Goal: Task Accomplishment & Management: Manage account settings

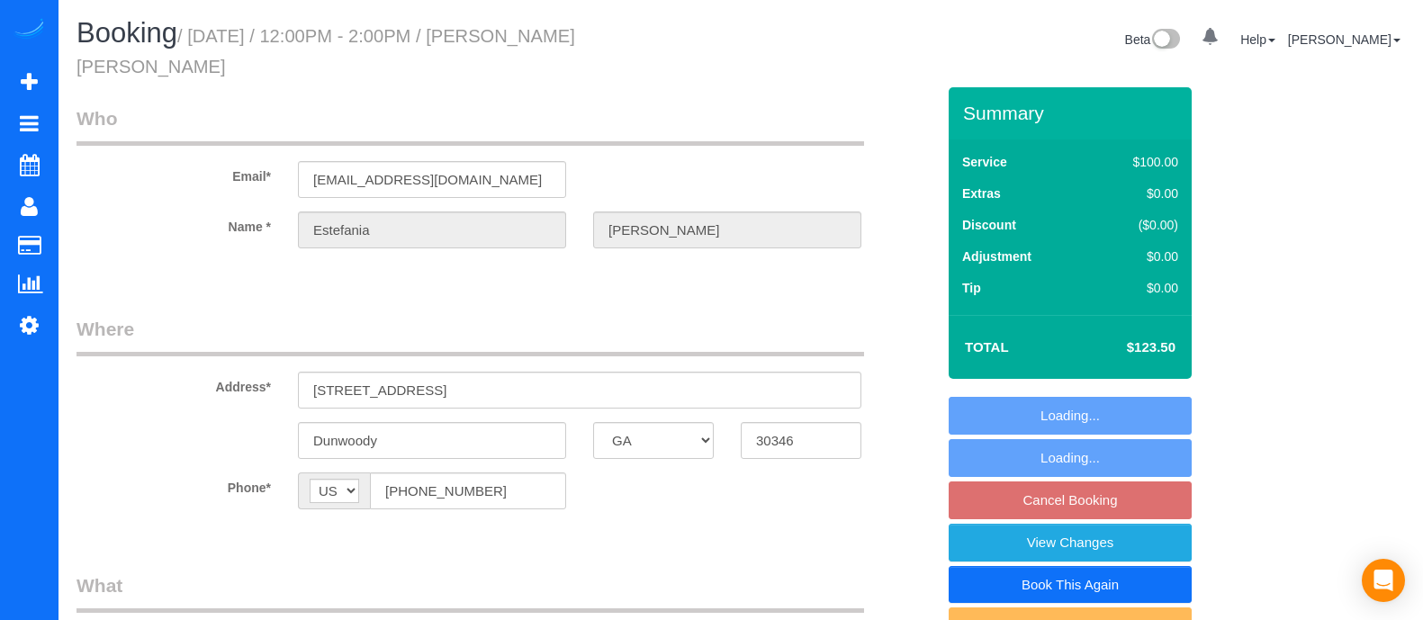
select select "GA"
select select "string:fspay-e09d8f77-4024-4455-9072-eaa589be03e0"
select select "spot2"
select select "number:3"
select select "number:6"
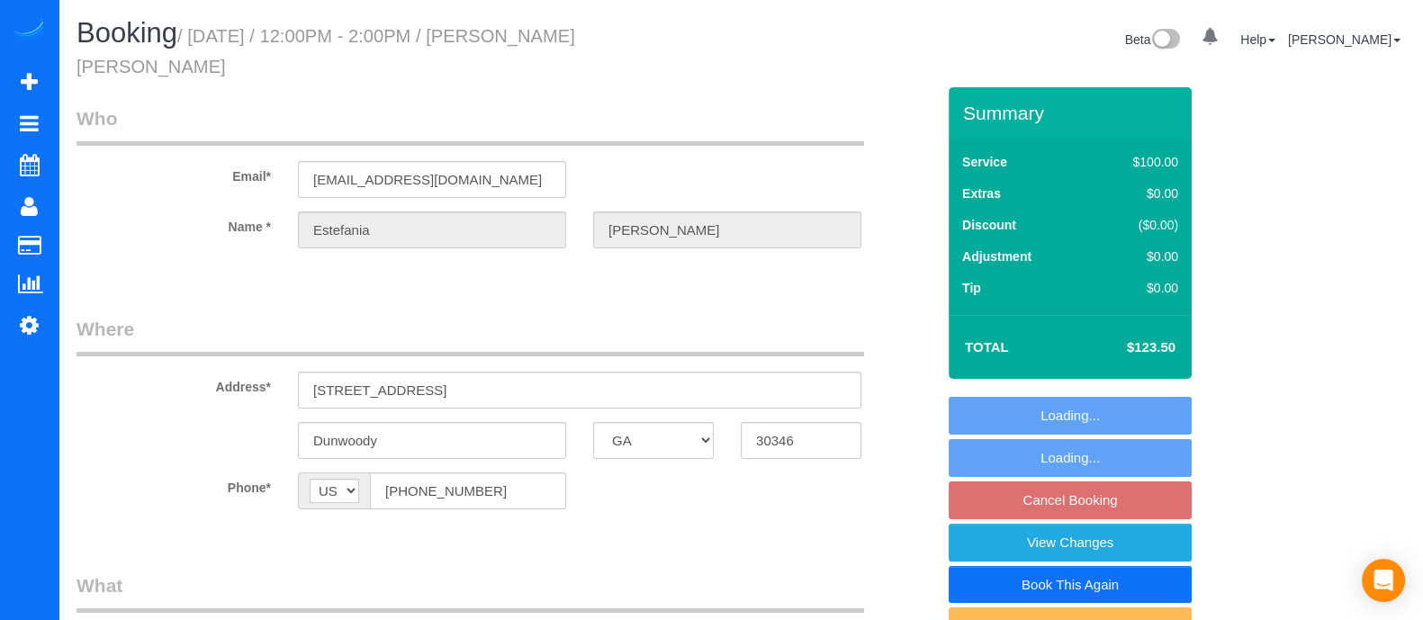
select select "object:768"
select select "spot21"
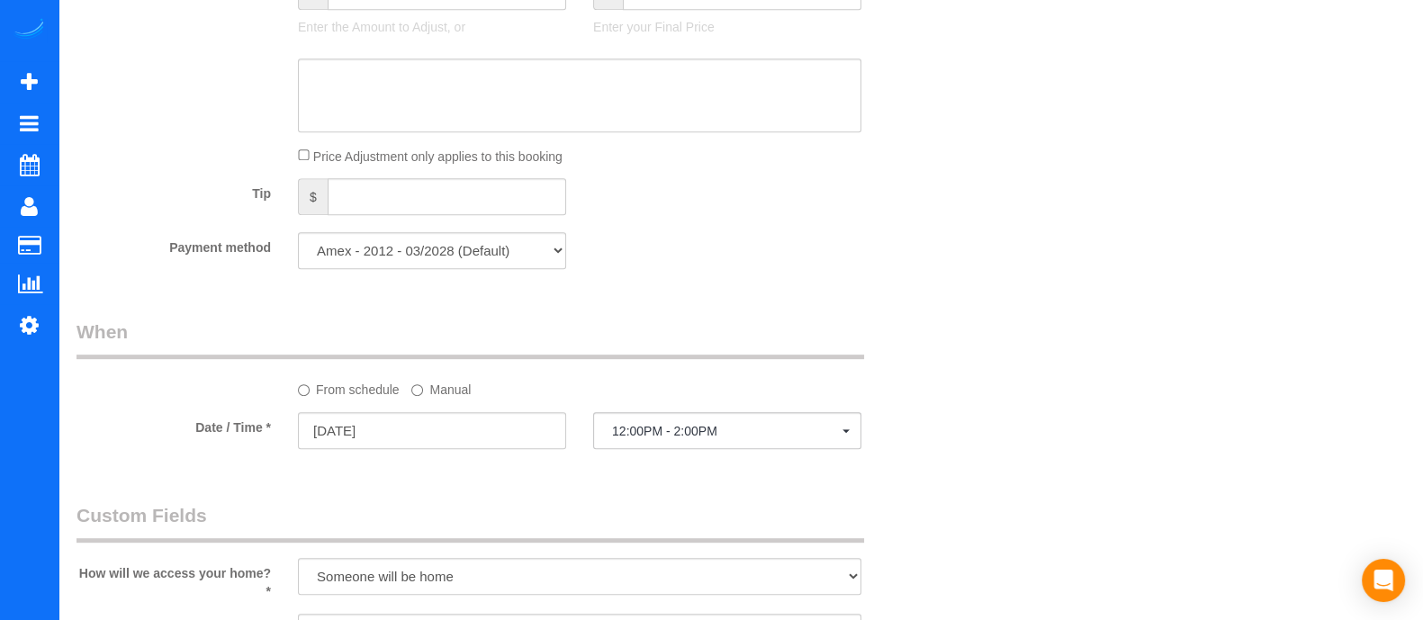
scroll to position [1247, 0]
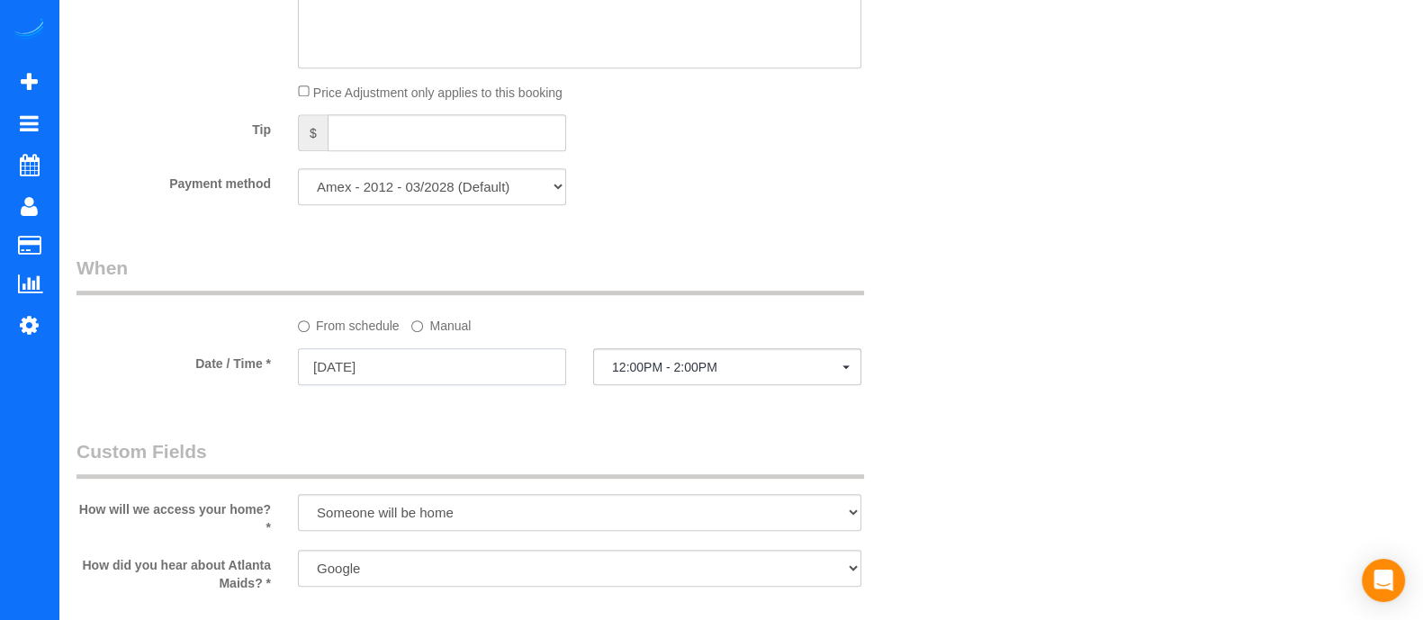
click at [446, 380] on input "[DATE]" at bounding box center [432, 366] width 268 height 37
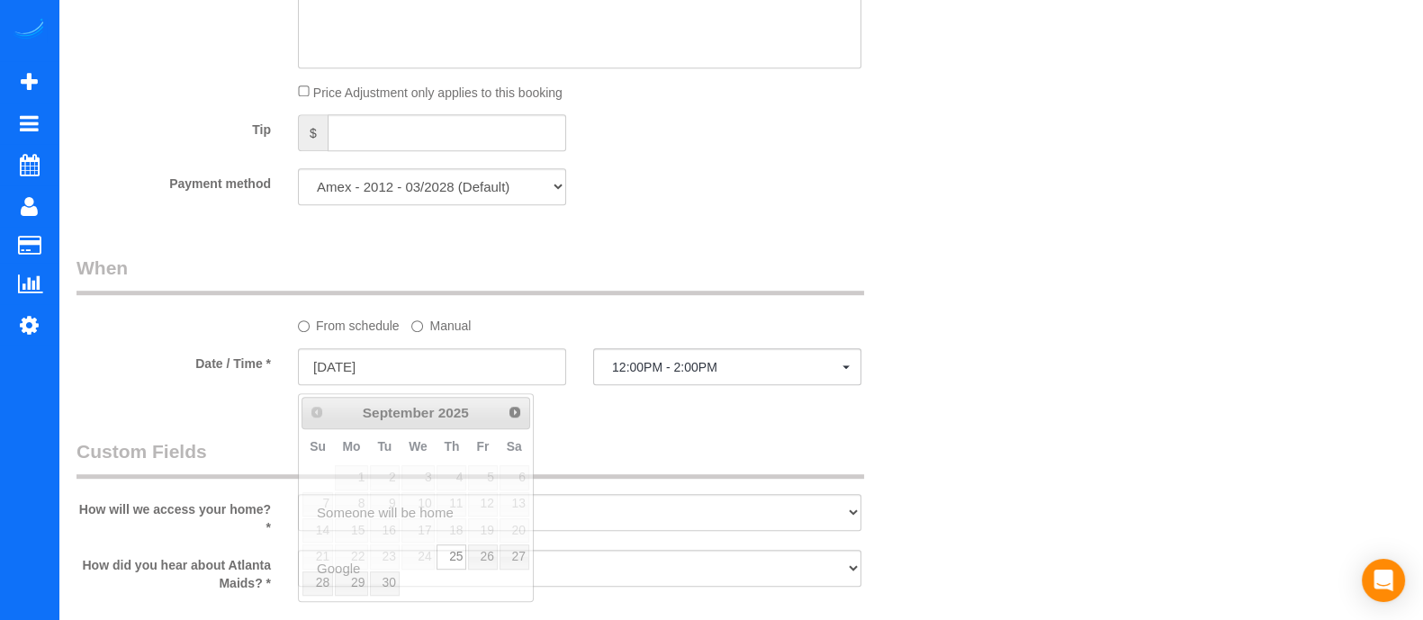
click at [618, 289] on legend "When" at bounding box center [471, 275] width 788 height 41
click at [498, 368] on input "[DATE]" at bounding box center [432, 366] width 268 height 37
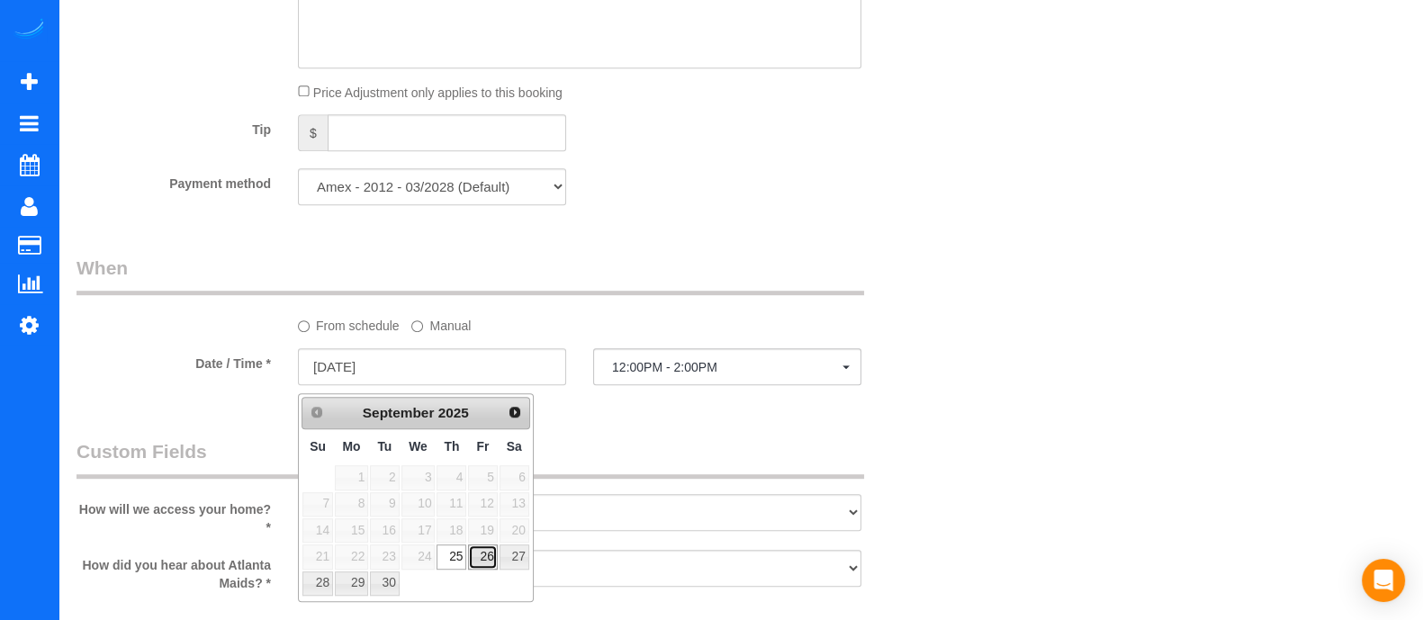
click at [482, 554] on link "26" at bounding box center [482, 557] width 29 height 24
type input "[DATE]"
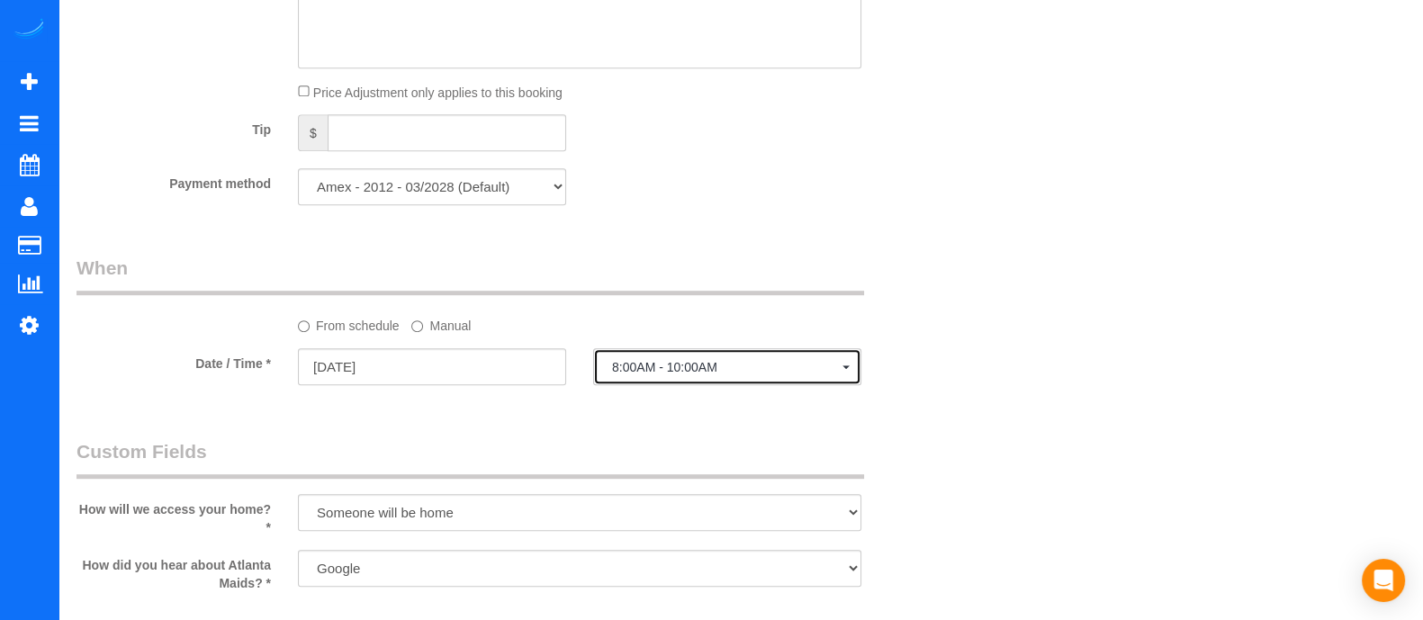
click at [720, 374] on span "8:00AM - 10:00AM" at bounding box center [727, 367] width 230 height 14
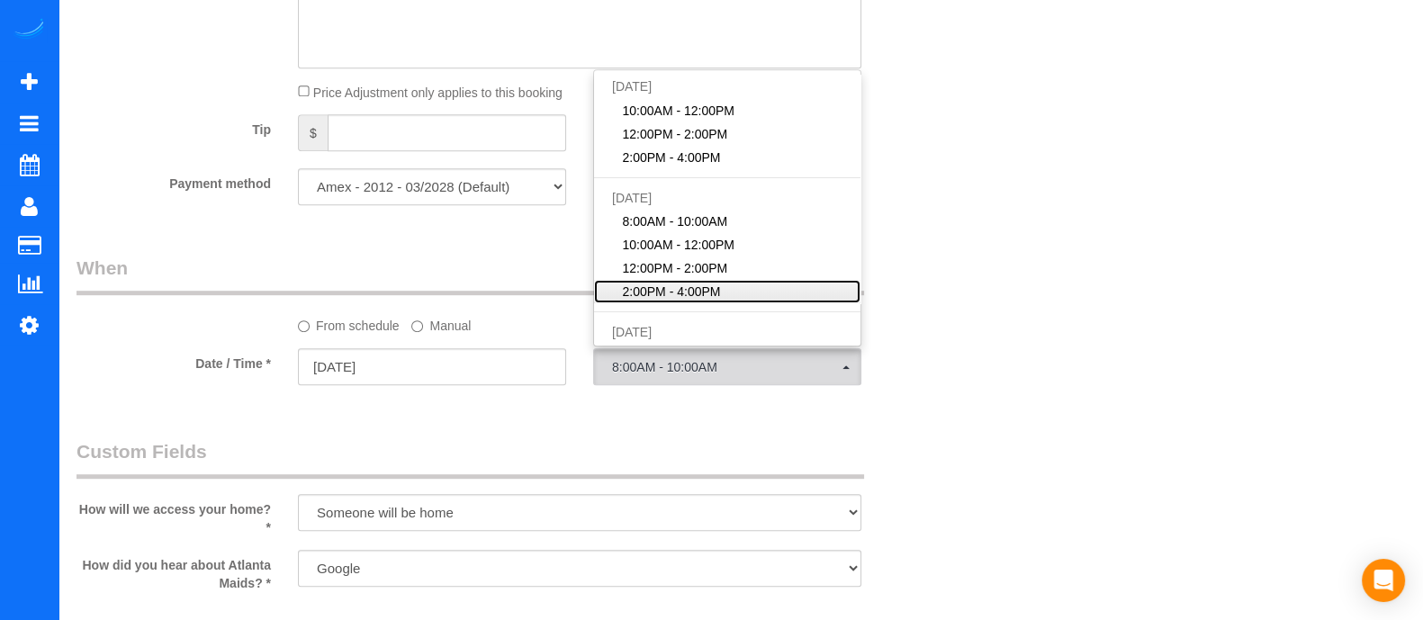
click at [672, 291] on span "2:00PM - 4:00PM" at bounding box center [672, 292] width 98 height 18
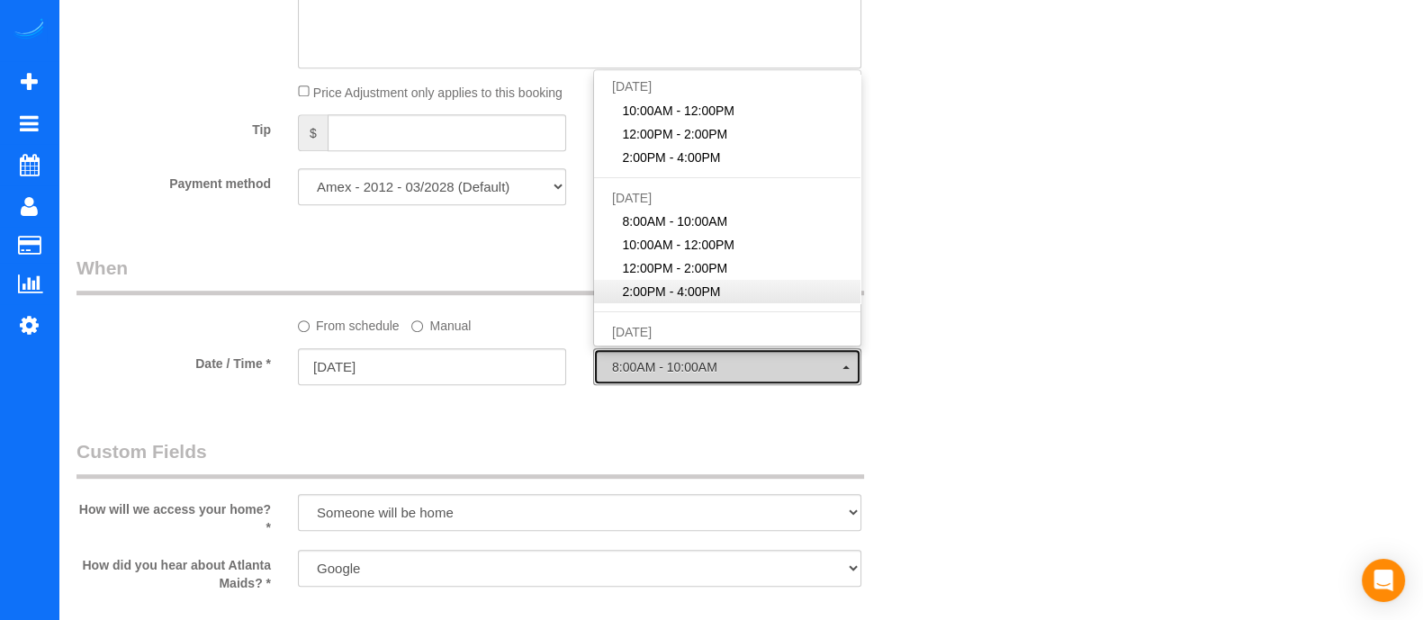
select select "spot26"
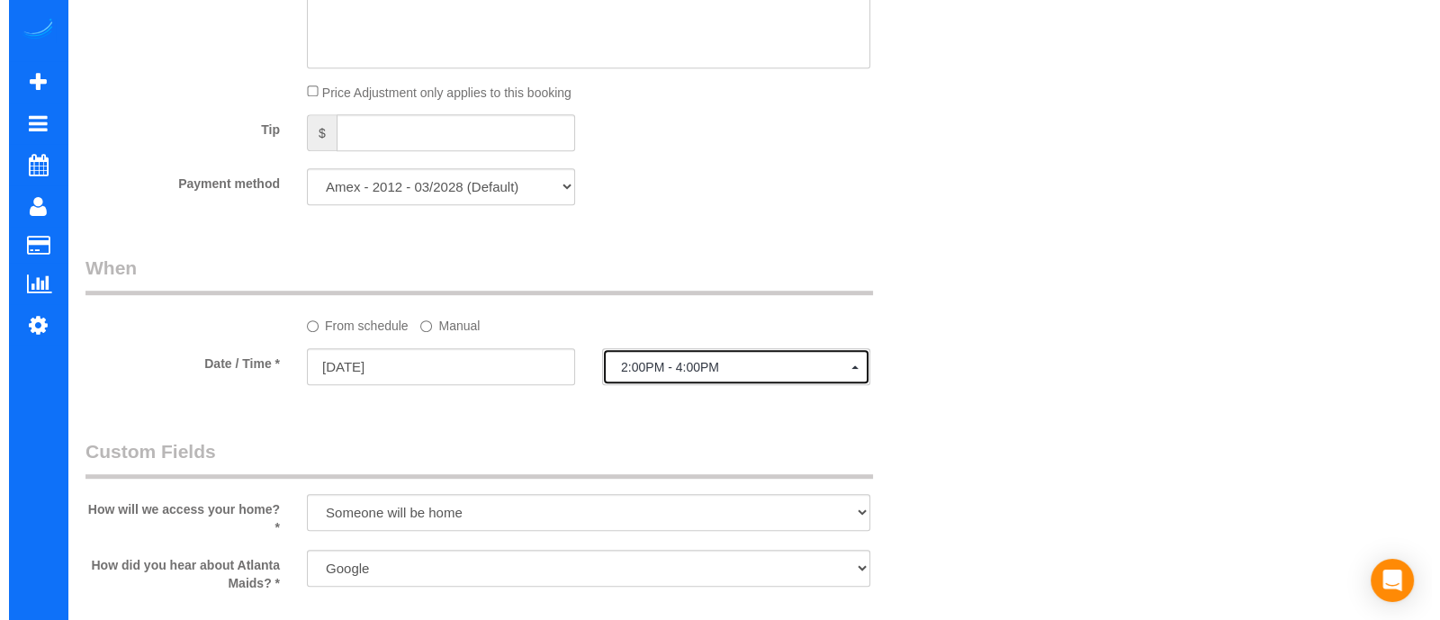
scroll to position [0, 0]
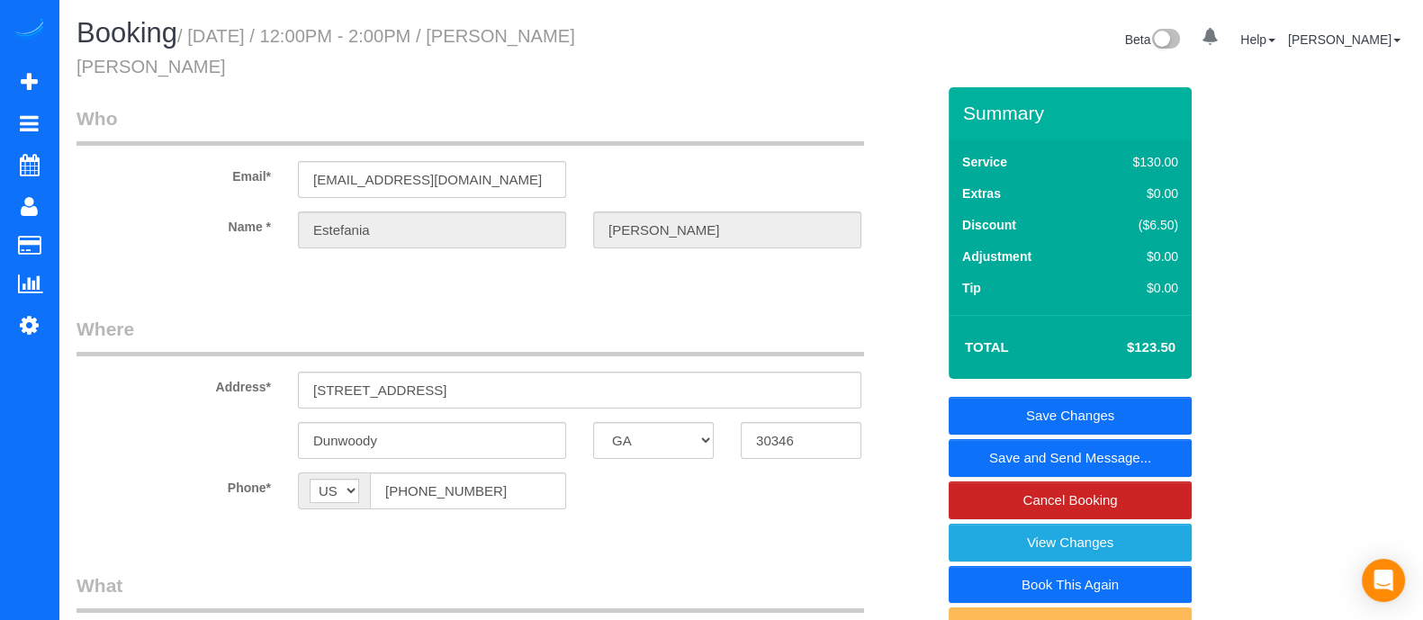
click at [1104, 454] on link "Save and Send Message..." at bounding box center [1070, 458] width 243 height 38
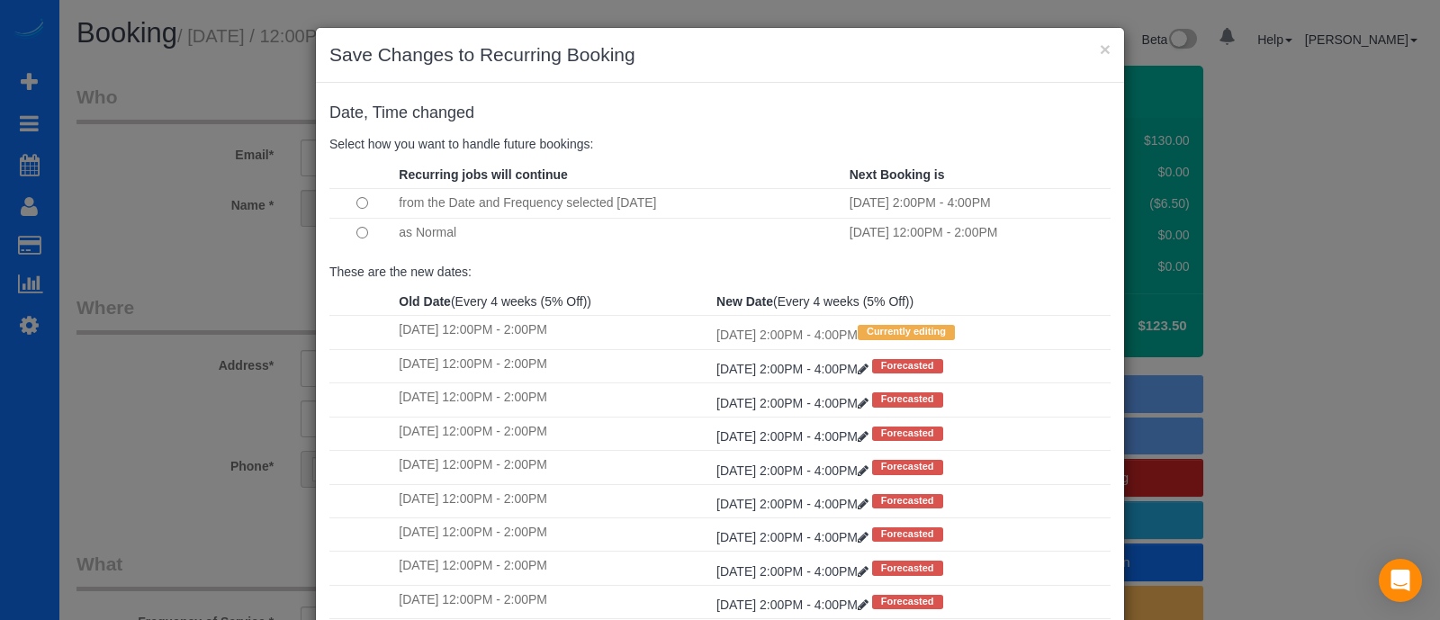
scroll to position [185, 0]
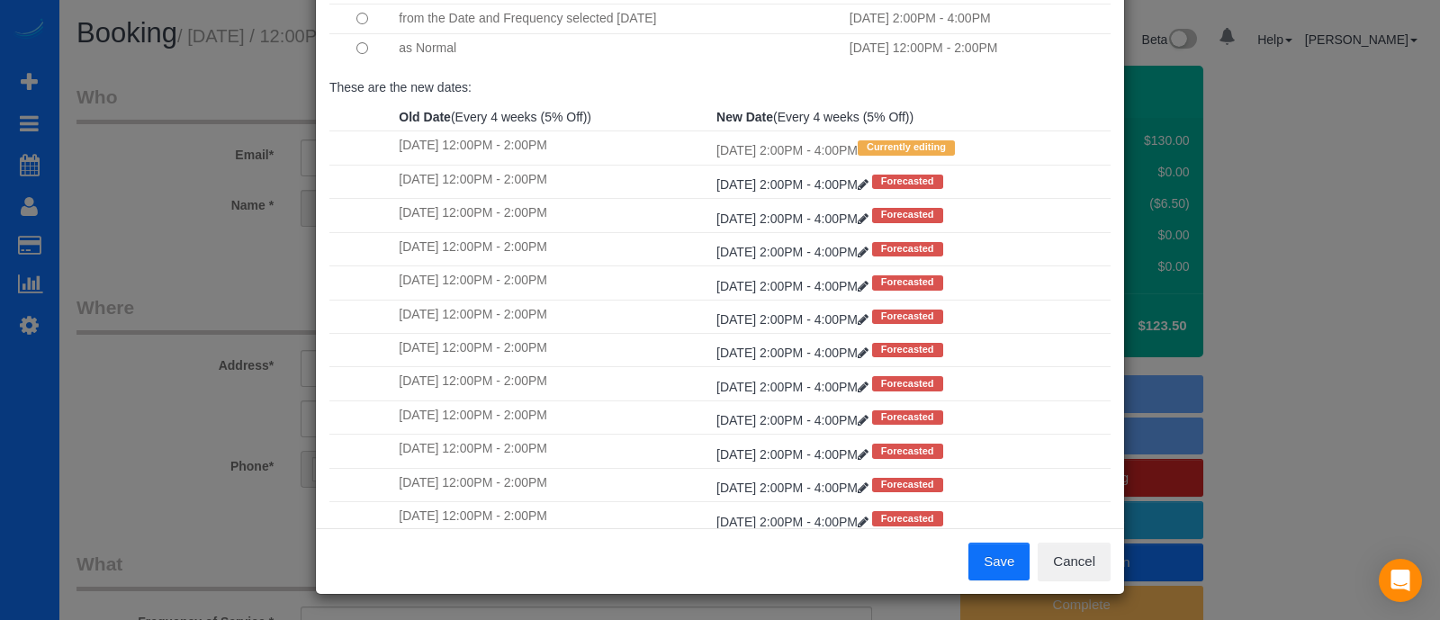
click at [1004, 564] on button "Save" at bounding box center [999, 562] width 61 height 38
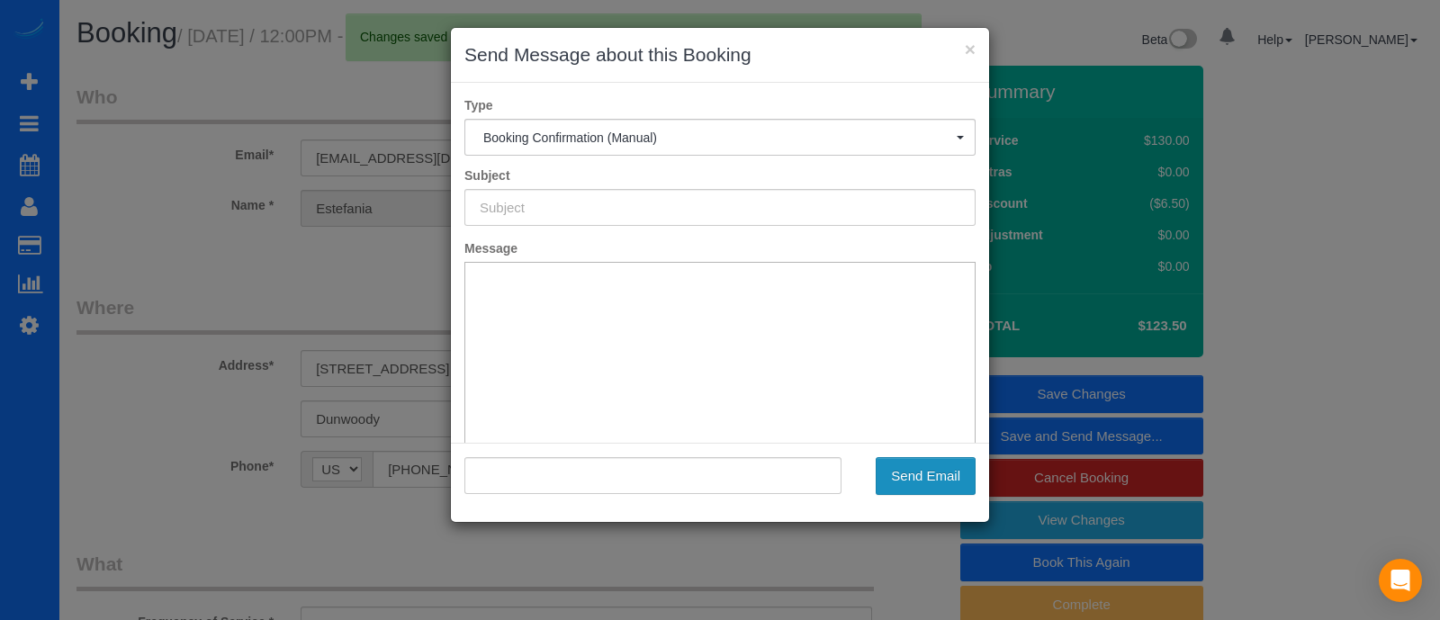
type input "Booking Confirmed!"
type input ""[PERSON_NAME] [PERSON_NAME]" <[PERSON_NAME][EMAIL_ADDRESS][DOMAIN_NAME]>"
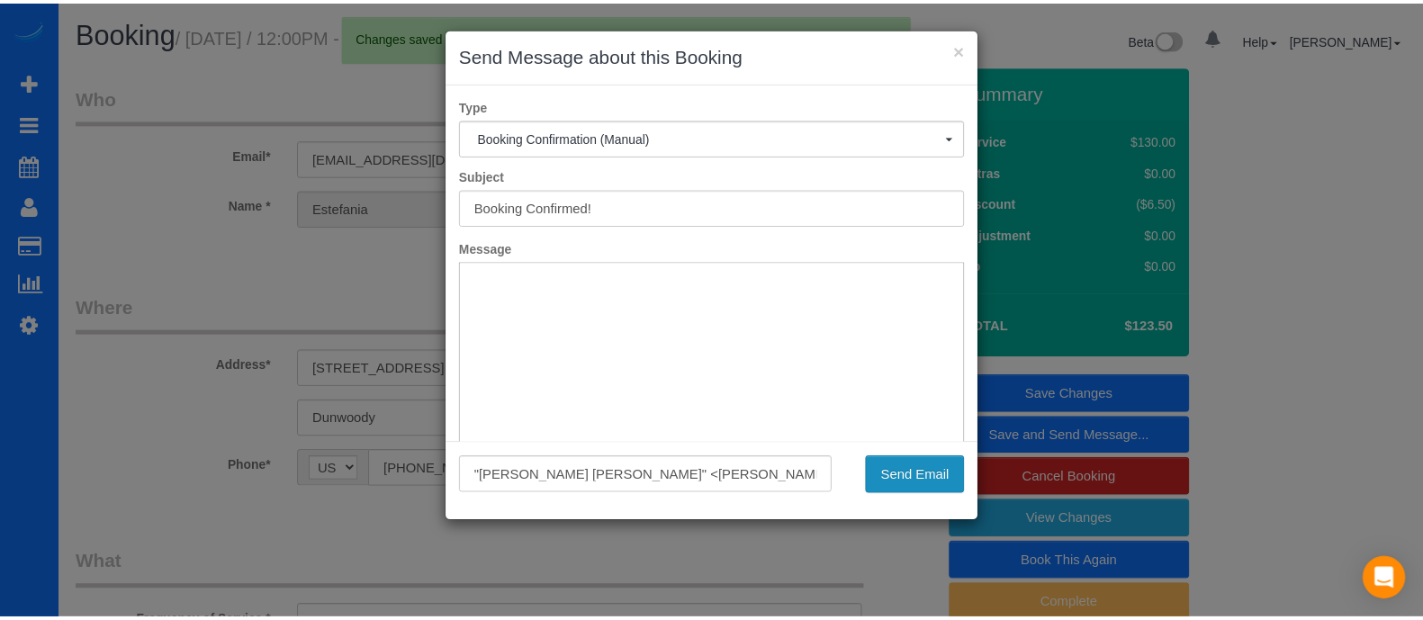
scroll to position [0, 0]
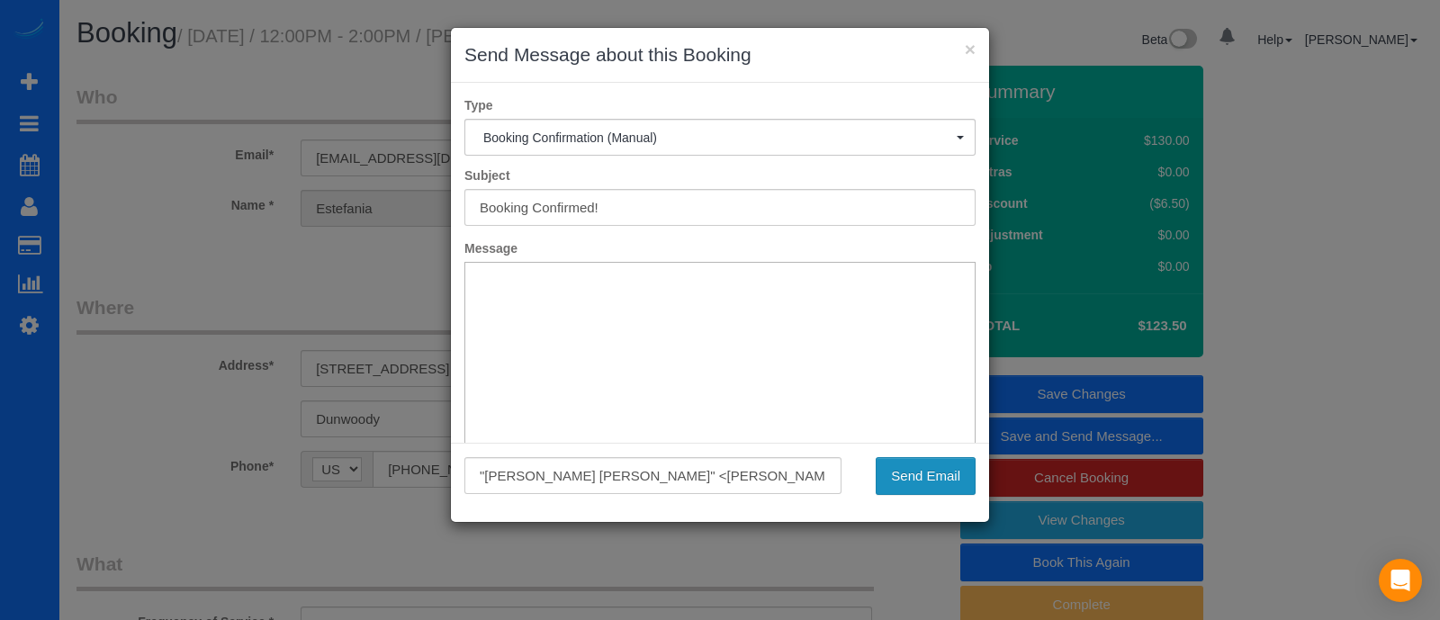
click at [908, 479] on button "Send Email" at bounding box center [926, 476] width 100 height 38
click at [969, 45] on button "×" at bounding box center [970, 49] width 11 height 19
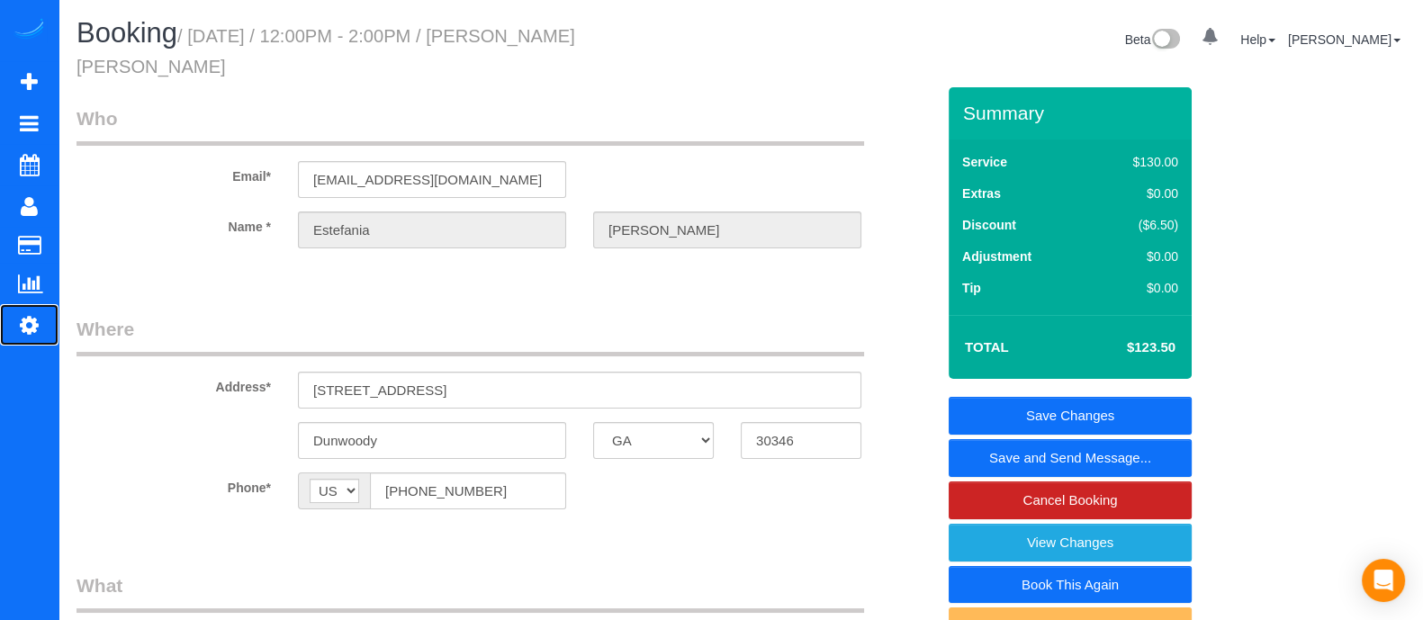
click at [34, 321] on icon at bounding box center [29, 325] width 19 height 22
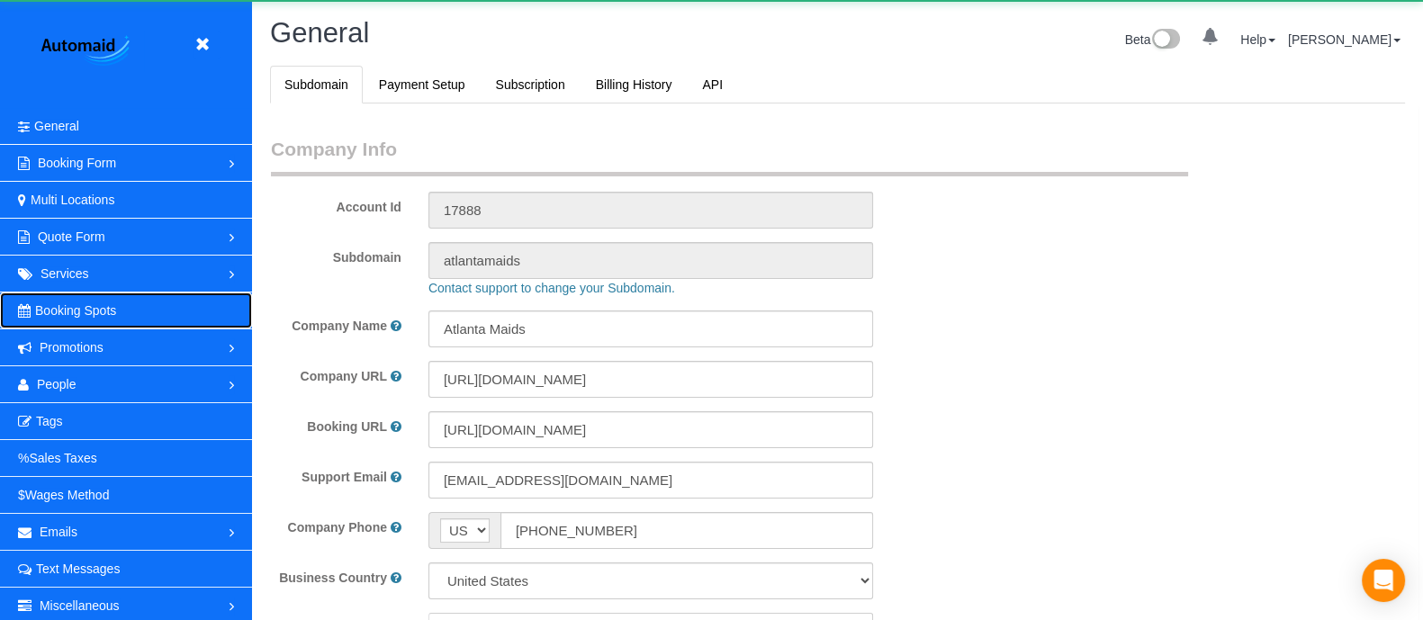
scroll to position [3603, 1422]
click at [78, 312] on span "Booking Spots" at bounding box center [75, 310] width 81 height 14
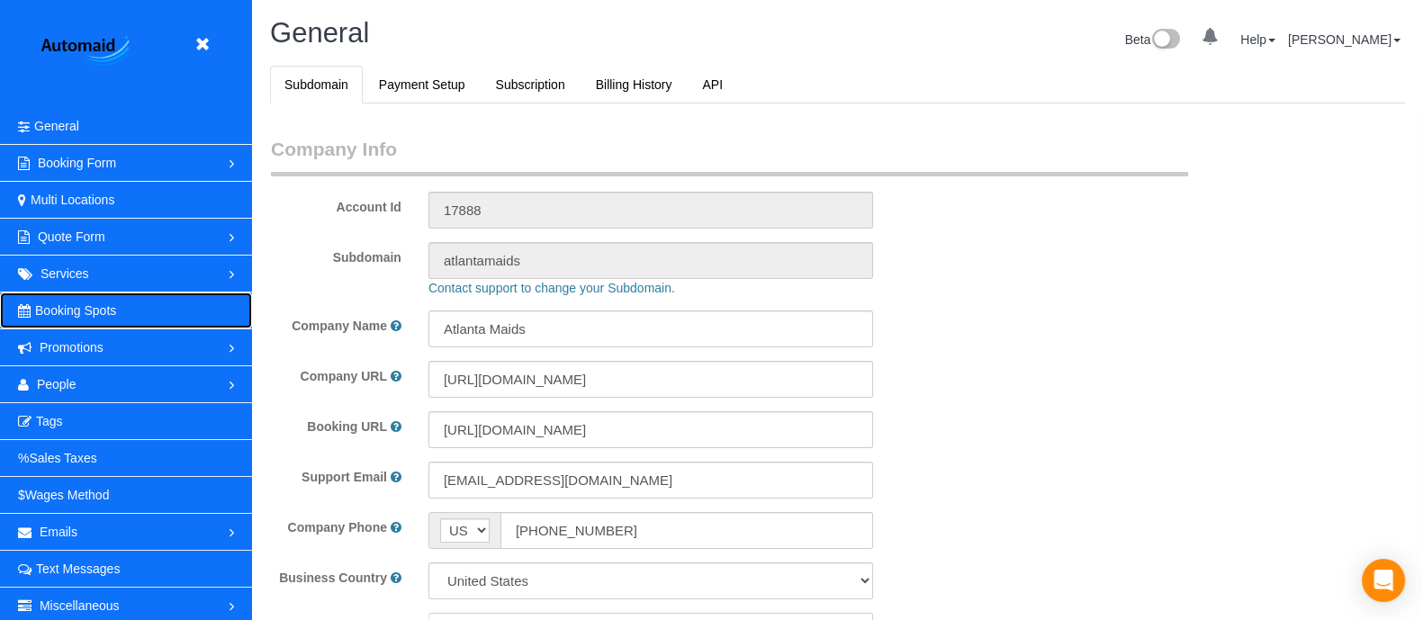
select select "1"
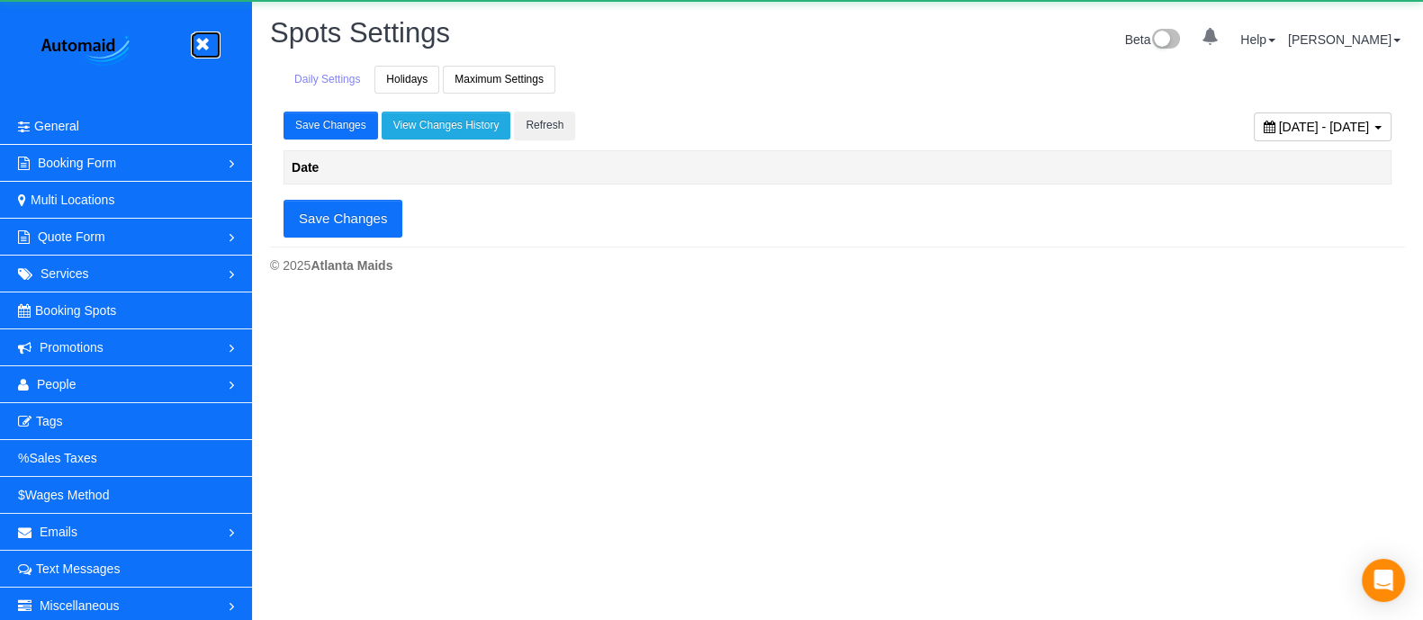
scroll to position [299, 1422]
click at [198, 34] on link at bounding box center [207, 45] width 27 height 27
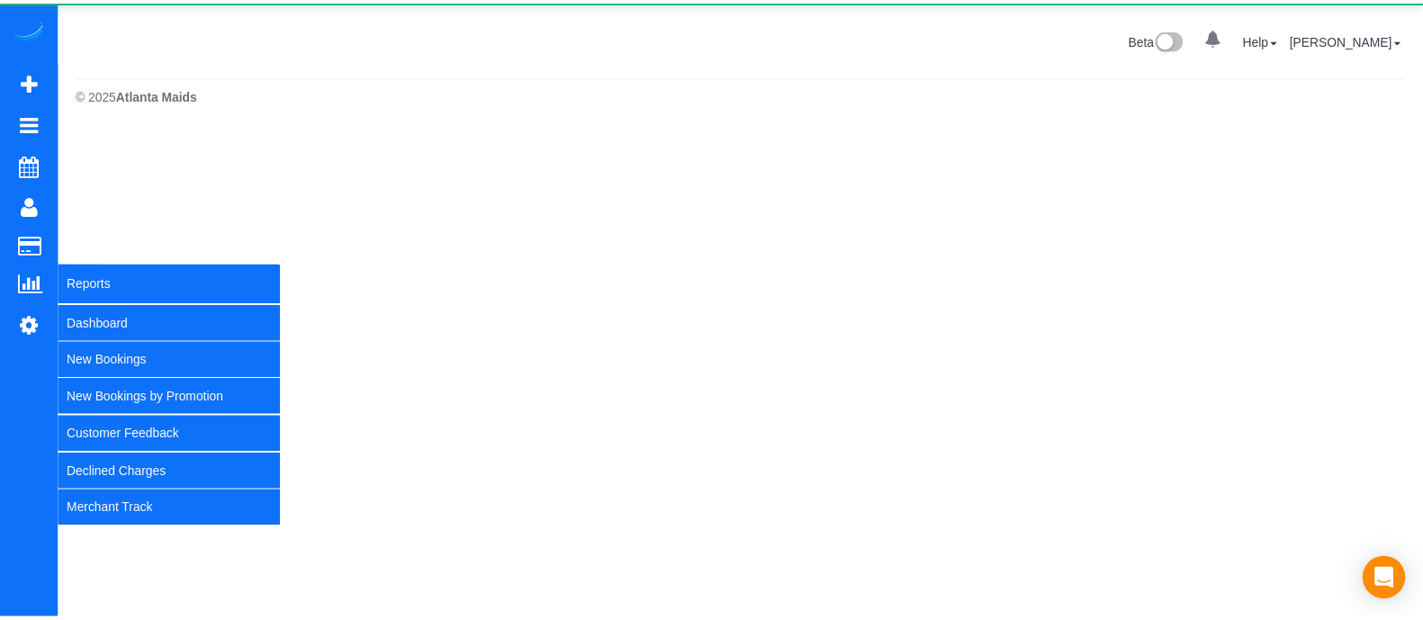
scroll to position [130, 1439]
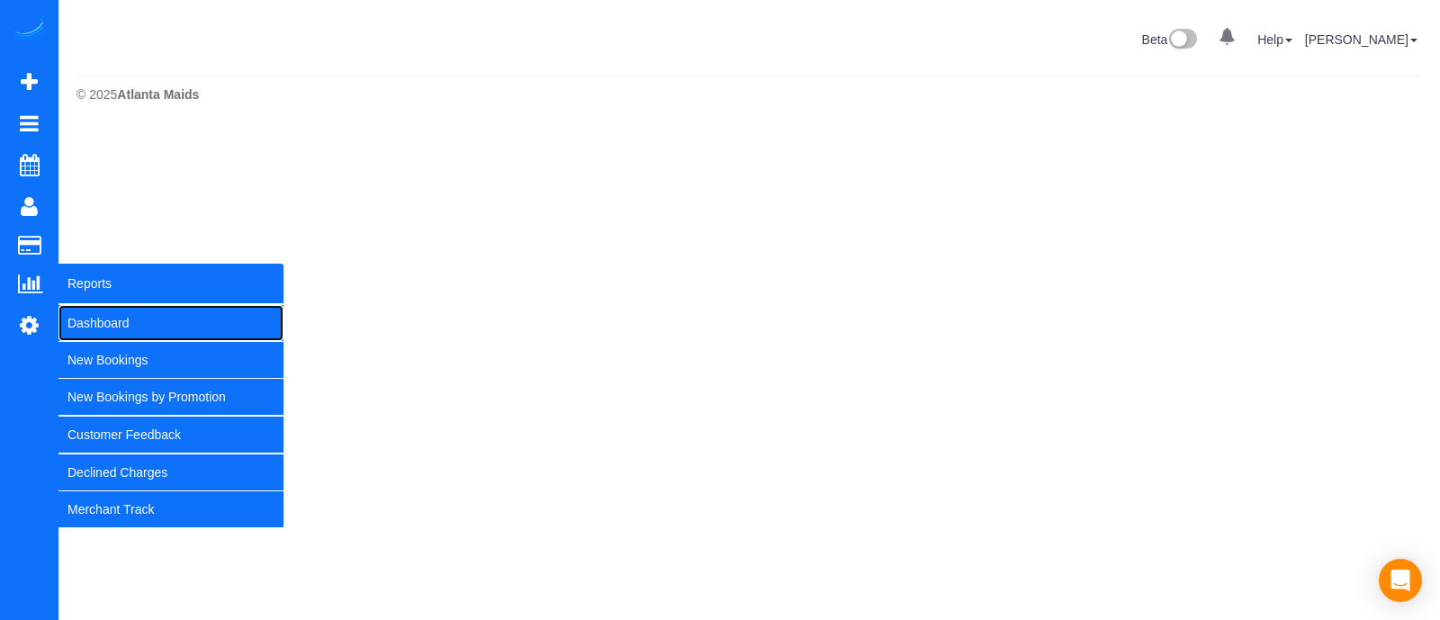
click at [77, 323] on link "Dashboard" at bounding box center [171, 323] width 225 height 36
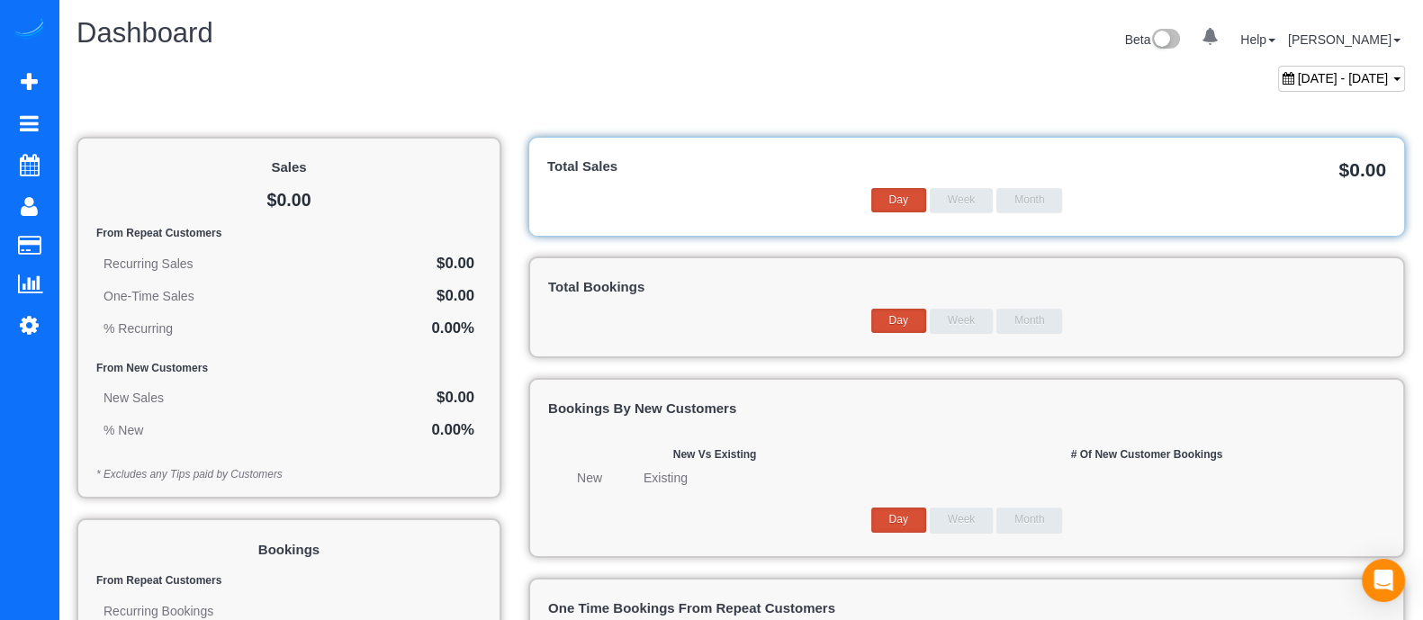
scroll to position [1412, 1422]
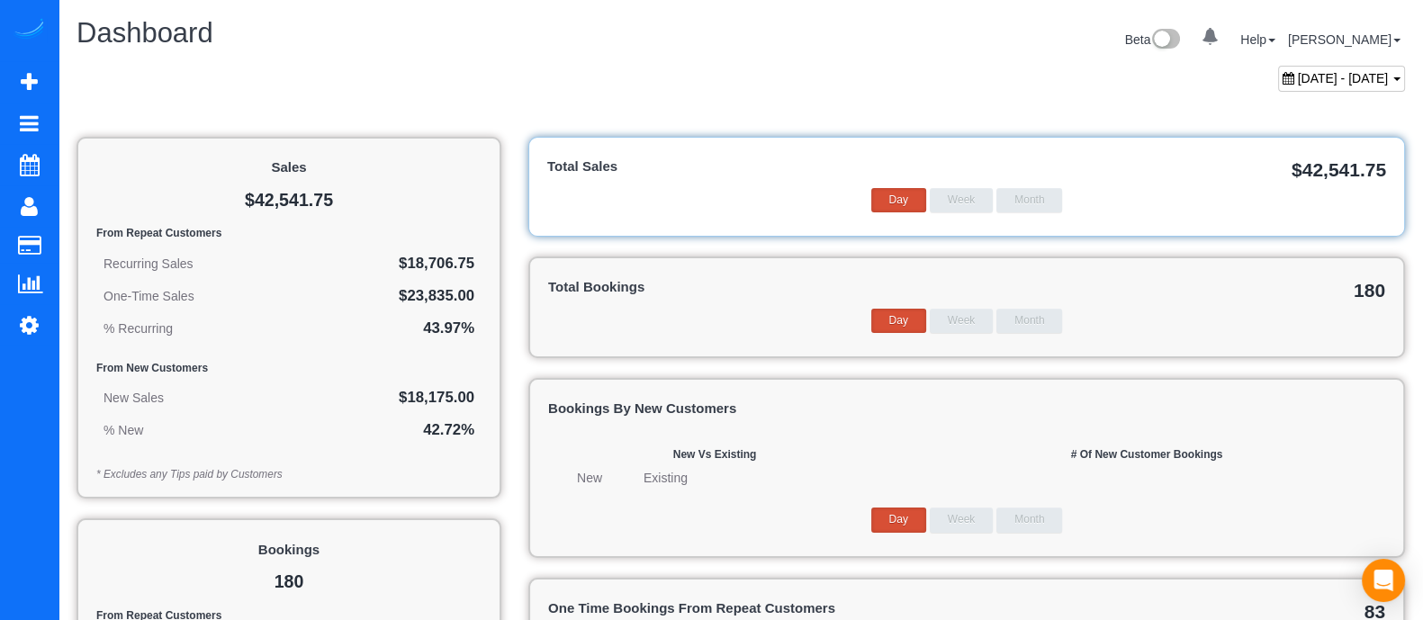
click at [1319, 71] on span "[DATE] - [DATE]" at bounding box center [1343, 78] width 91 height 14
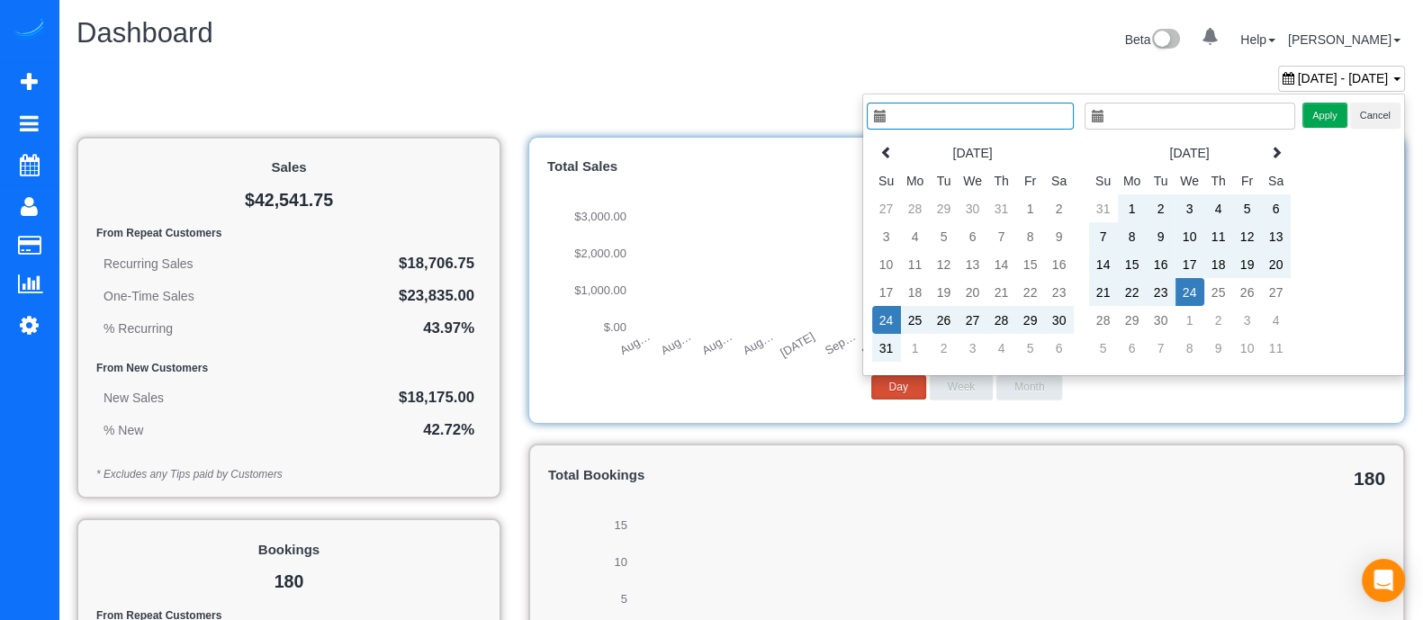
type input "**********"
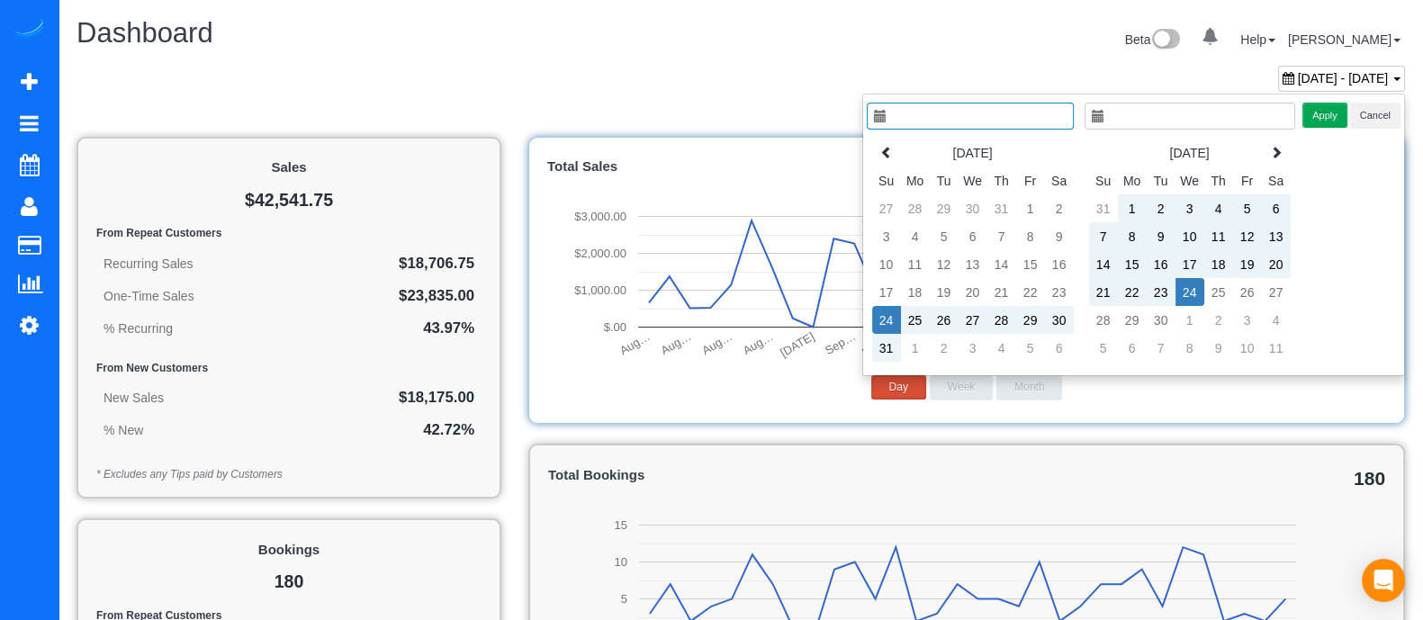
type input "**********"
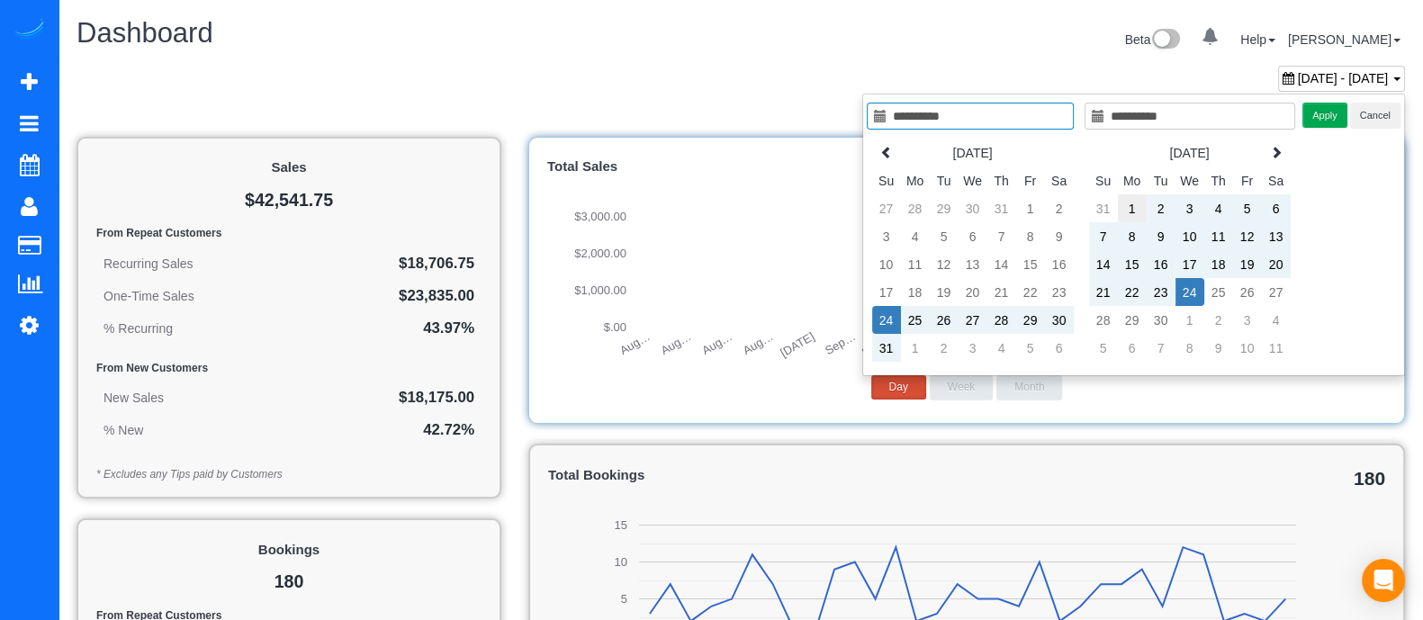
type input "**********"
click at [1121, 204] on td "1" at bounding box center [1132, 208] width 29 height 28
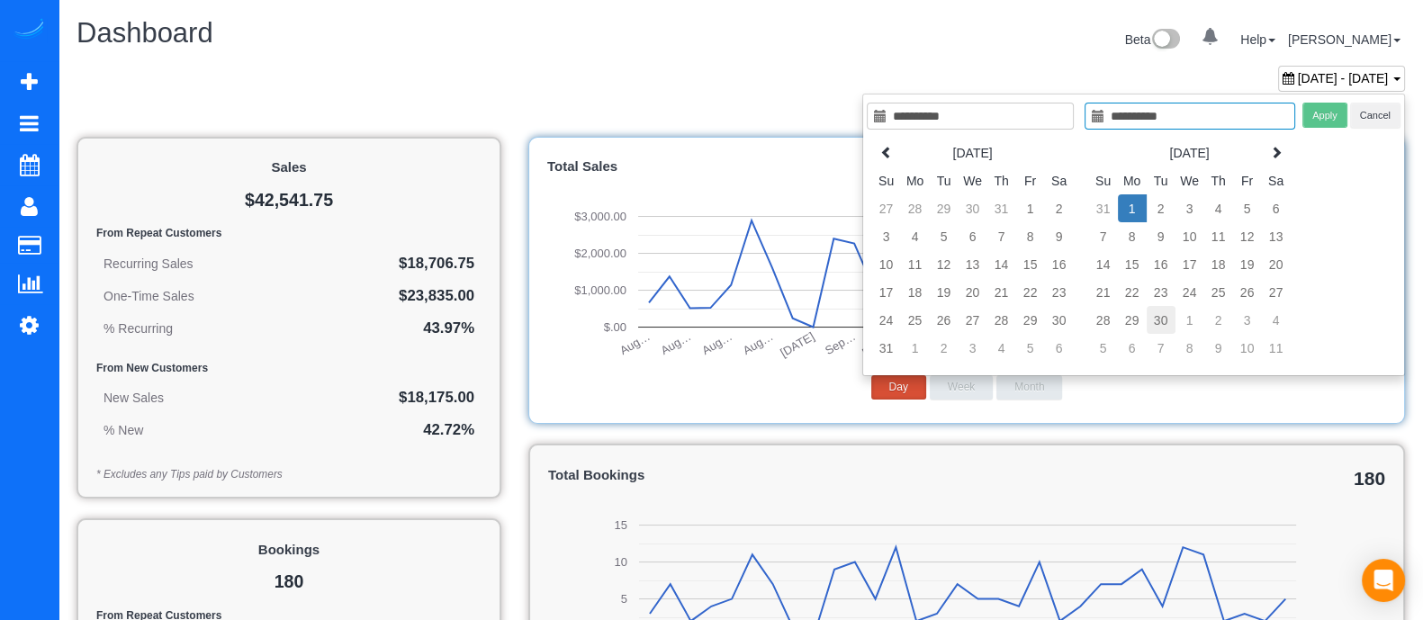
type input "**********"
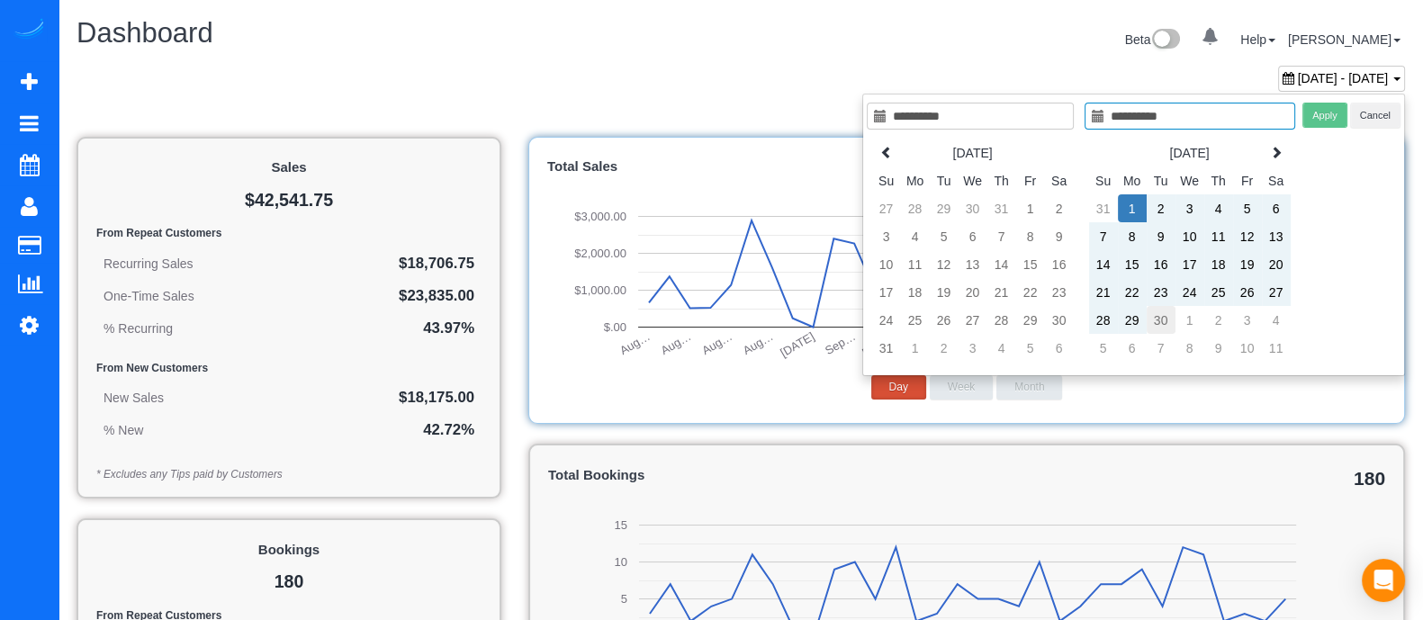
click at [1167, 317] on td "30" at bounding box center [1161, 320] width 29 height 28
type input "**********"
click at [1313, 122] on button "Apply" at bounding box center [1324, 116] width 45 height 26
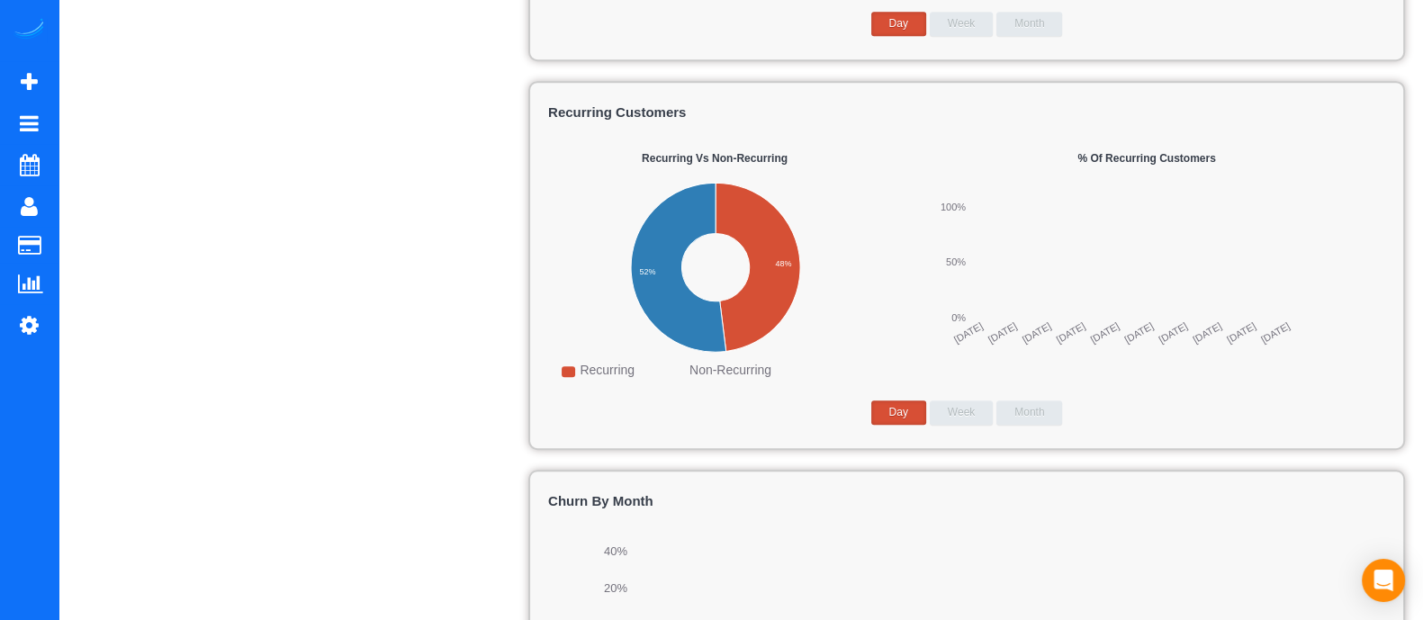
scroll to position [0, 0]
